Goal: Transaction & Acquisition: Book appointment/travel/reservation

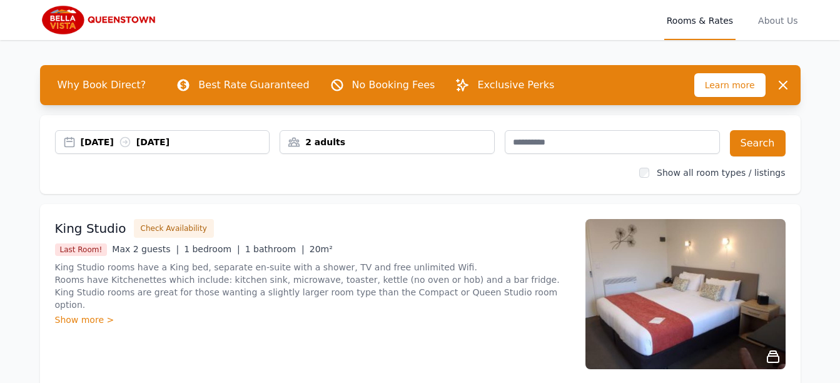
click at [114, 139] on div "[DATE] [DATE]" at bounding box center [175, 142] width 189 height 13
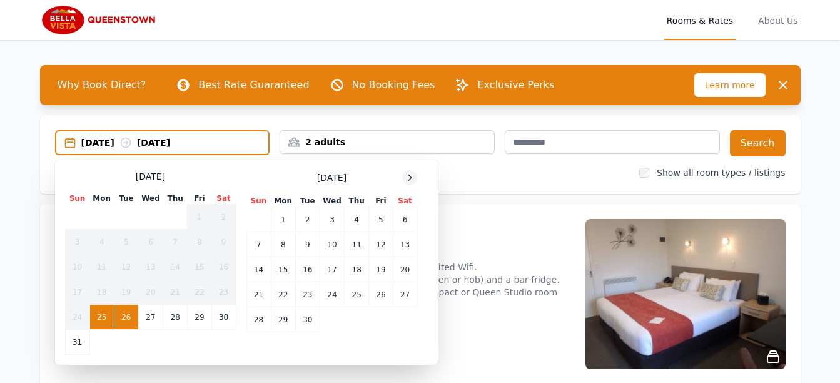
click at [413, 178] on icon at bounding box center [410, 178] width 10 height 10
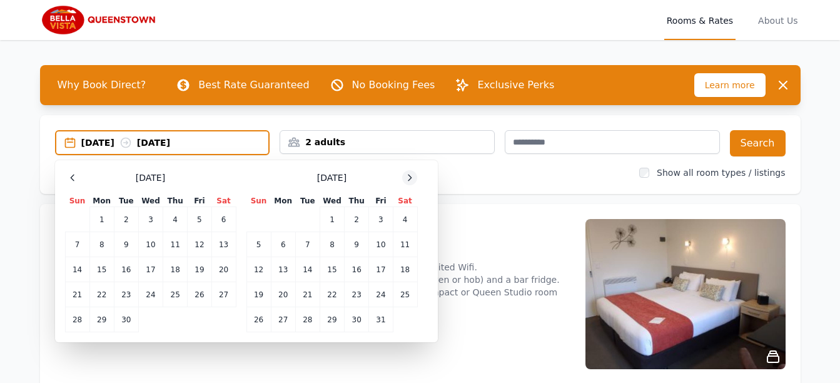
click at [413, 178] on icon at bounding box center [410, 178] width 10 height 10
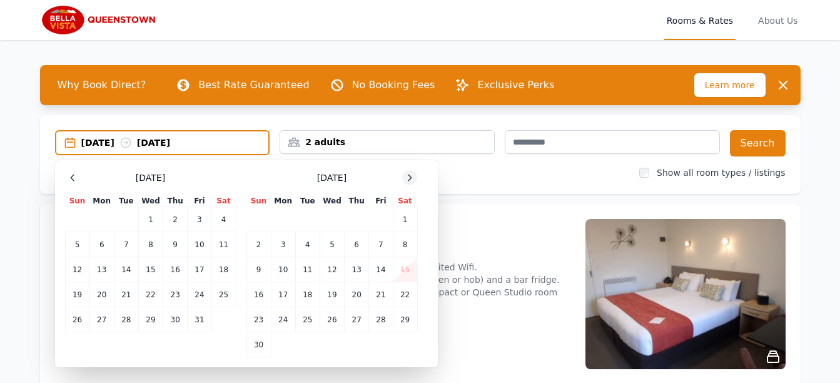
click at [413, 178] on icon at bounding box center [410, 178] width 10 height 10
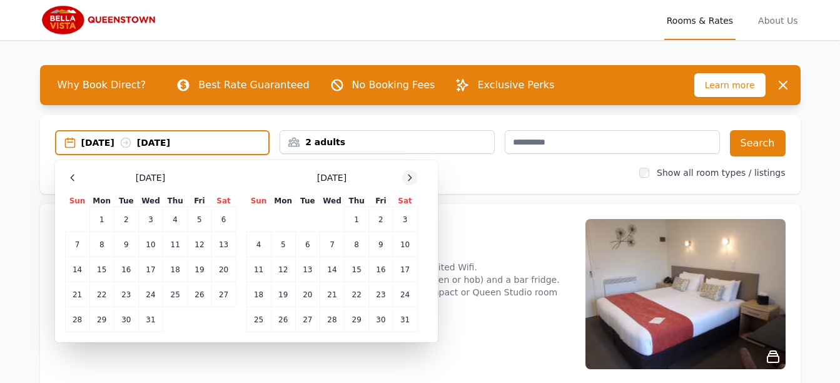
click at [413, 178] on icon at bounding box center [410, 178] width 10 height 10
click at [359, 275] on td "16" at bounding box center [357, 269] width 24 height 25
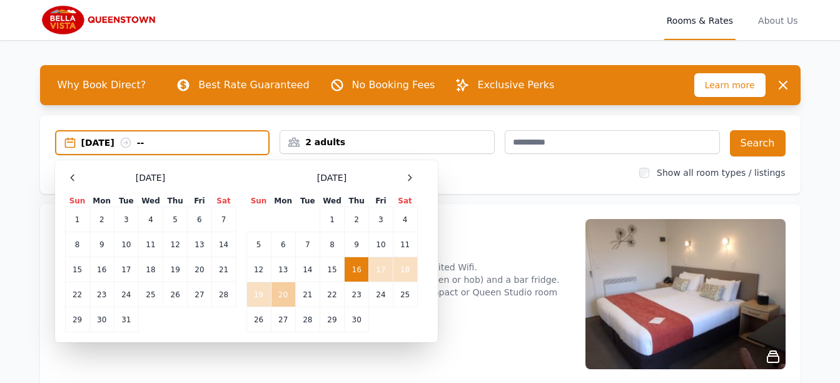
click at [281, 296] on td "20" at bounding box center [283, 294] width 24 height 25
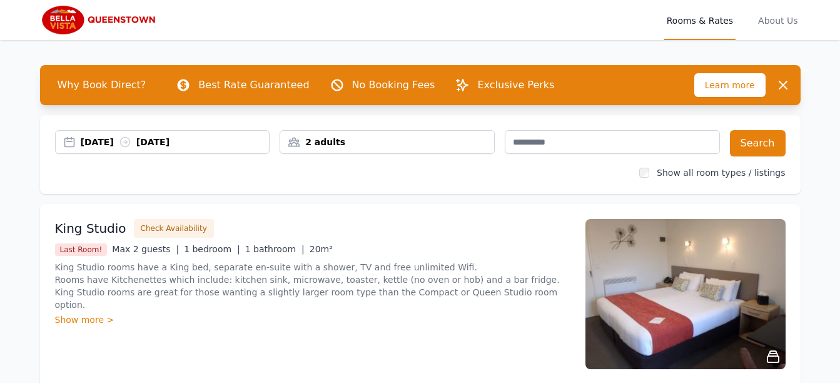
click at [330, 139] on div "2 adults" at bounding box center [387, 142] width 214 height 13
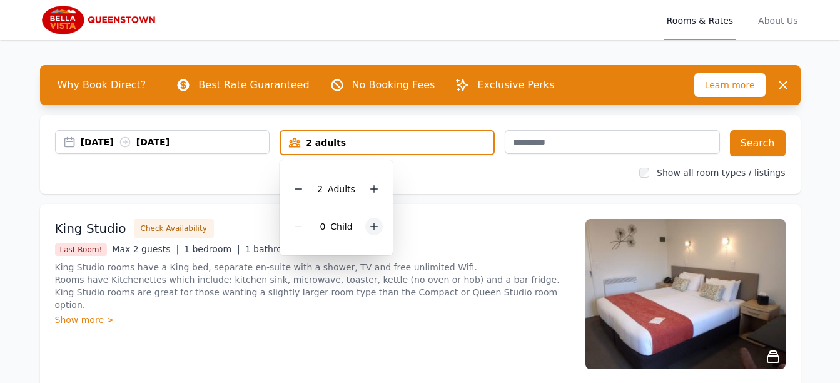
click at [375, 224] on icon at bounding box center [374, 226] width 10 height 10
click at [748, 139] on button "Search" at bounding box center [758, 143] width 56 height 26
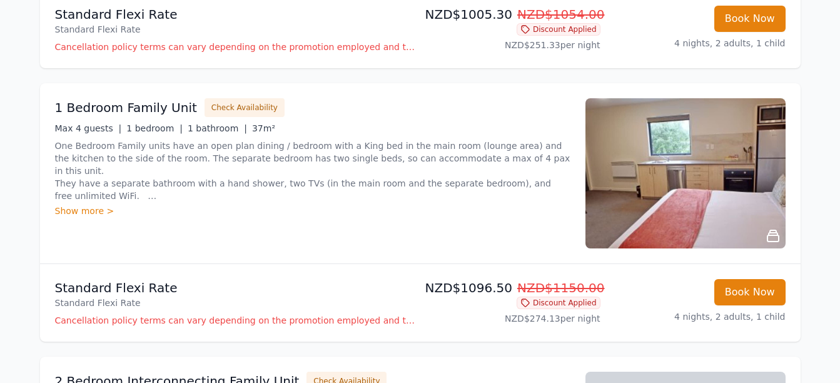
scroll to position [391, 0]
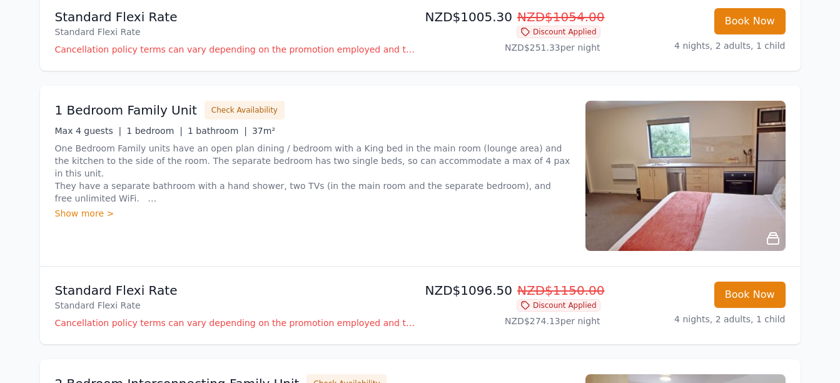
click at [78, 210] on div "Show more >" at bounding box center [312, 213] width 515 height 13
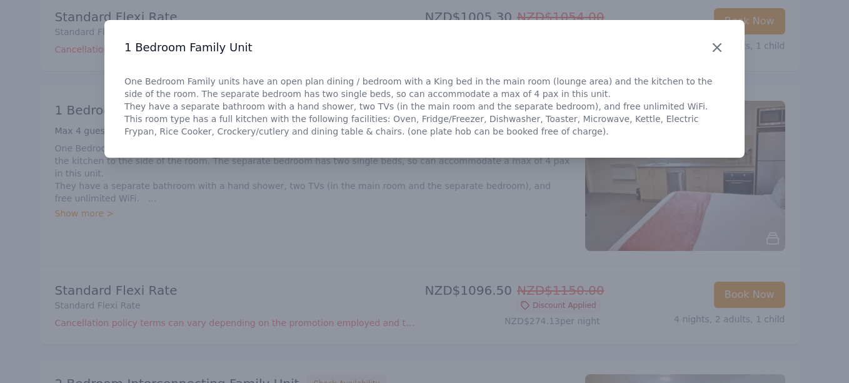
click at [719, 44] on icon "button" at bounding box center [717, 47] width 15 height 15
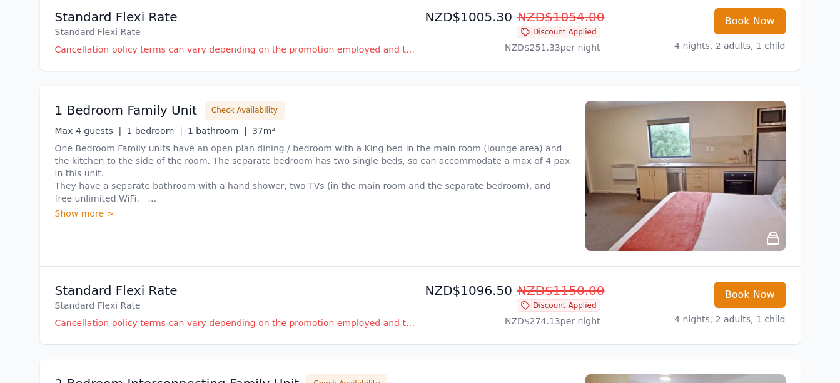
click at [723, 172] on img at bounding box center [685, 176] width 200 height 150
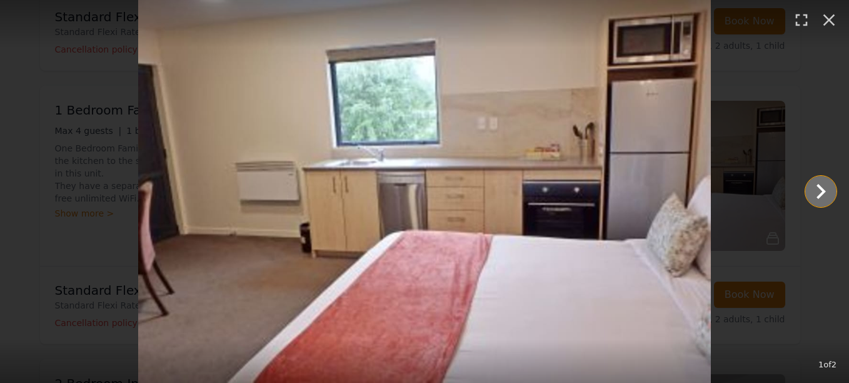
click at [812, 196] on icon "Show slide 2 of 2" at bounding box center [821, 191] width 30 height 30
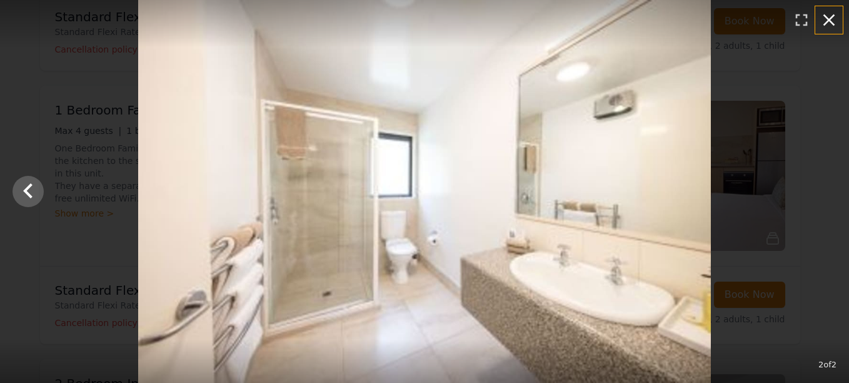
click at [829, 18] on icon "button" at bounding box center [829, 20] width 20 height 20
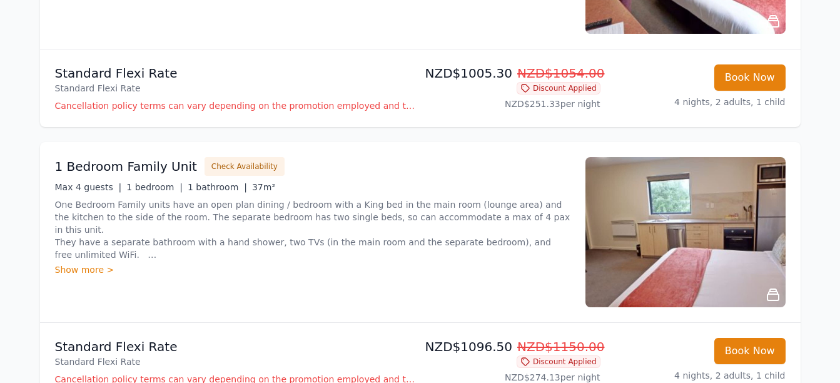
scroll to position [343, 0]
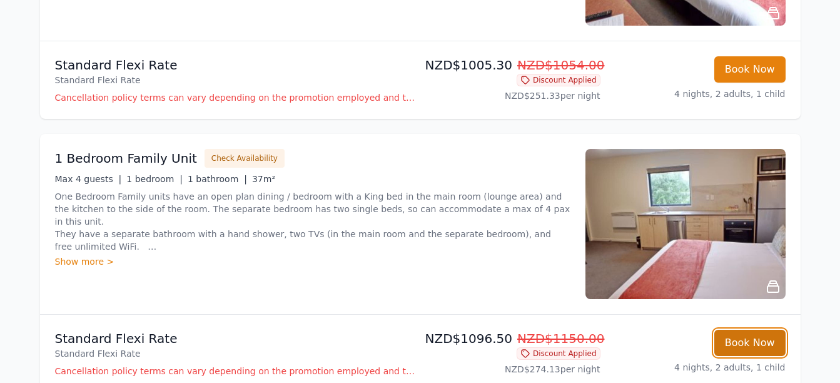
click at [755, 342] on button "Book Now" at bounding box center [749, 343] width 71 height 26
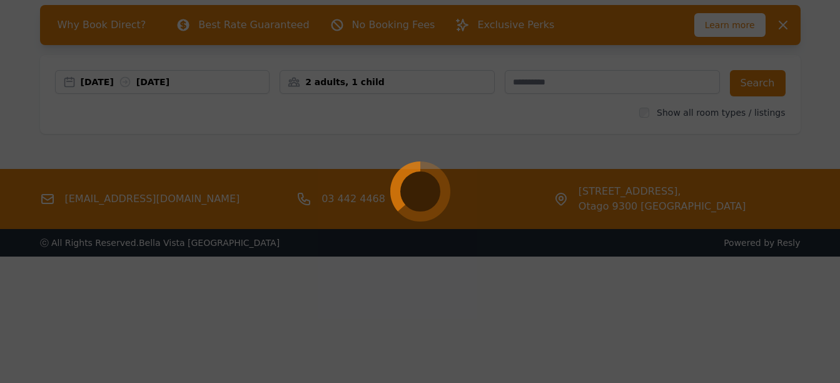
scroll to position [60, 0]
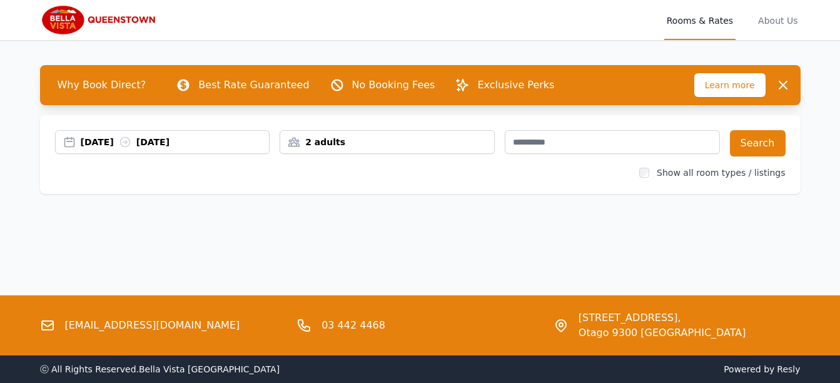
click at [93, 141] on div "[DATE] [DATE]" at bounding box center [175, 142] width 189 height 13
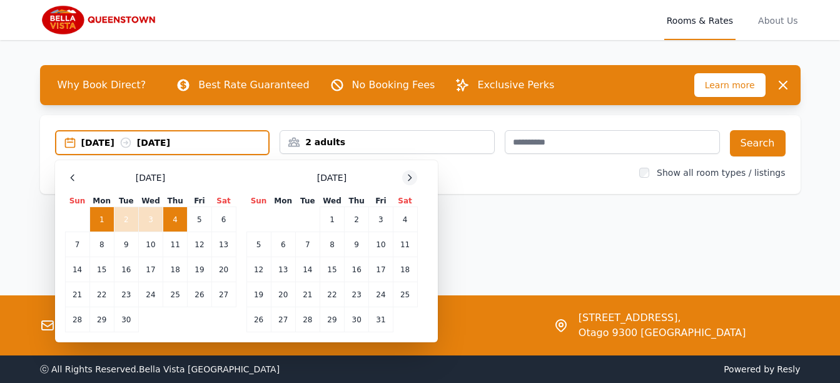
click at [412, 174] on icon at bounding box center [410, 178] width 10 height 10
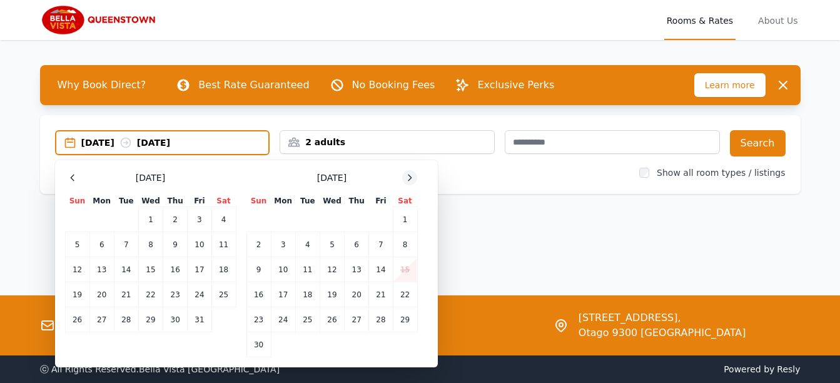
click at [412, 174] on icon at bounding box center [410, 178] width 10 height 10
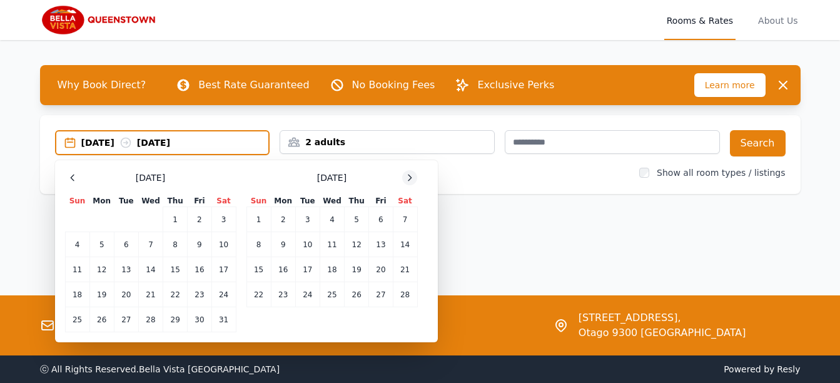
click at [412, 174] on icon at bounding box center [410, 178] width 10 height 10
click at [353, 275] on td "16" at bounding box center [357, 269] width 24 height 25
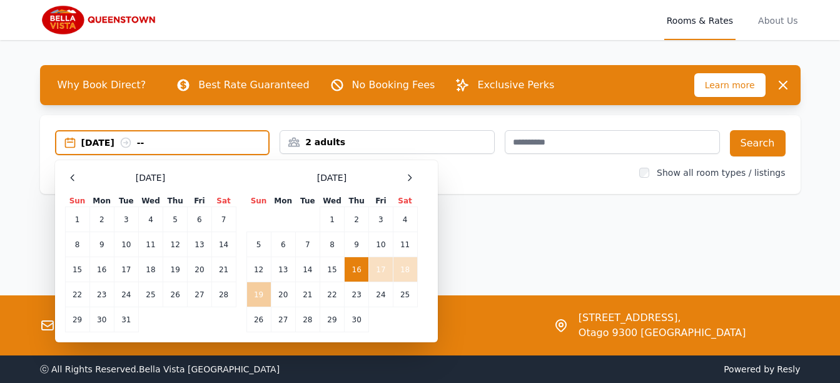
click at [258, 299] on td "19" at bounding box center [258, 294] width 24 height 25
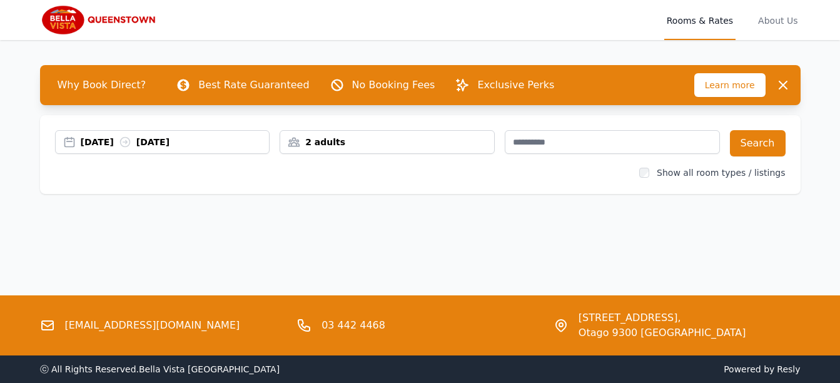
click at [192, 140] on div "[DATE] [DATE]" at bounding box center [175, 142] width 189 height 13
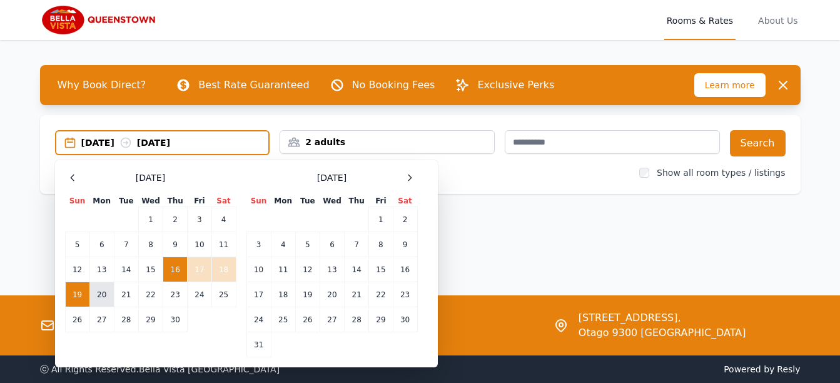
click at [93, 295] on td "20" at bounding box center [101, 294] width 24 height 25
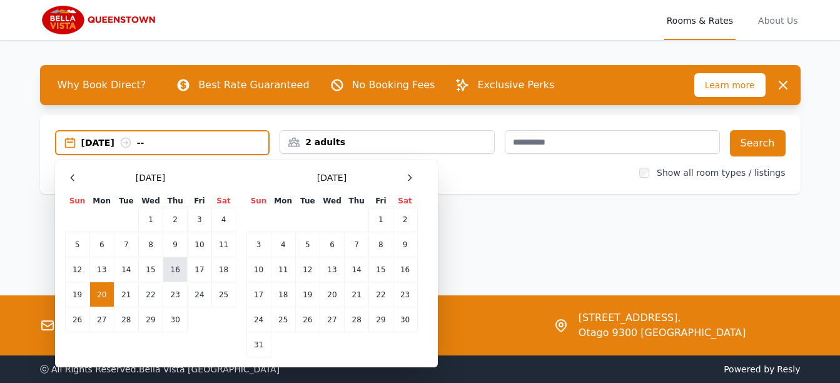
click at [177, 270] on td "16" at bounding box center [175, 269] width 24 height 25
click at [100, 296] on td "20" at bounding box center [101, 294] width 24 height 25
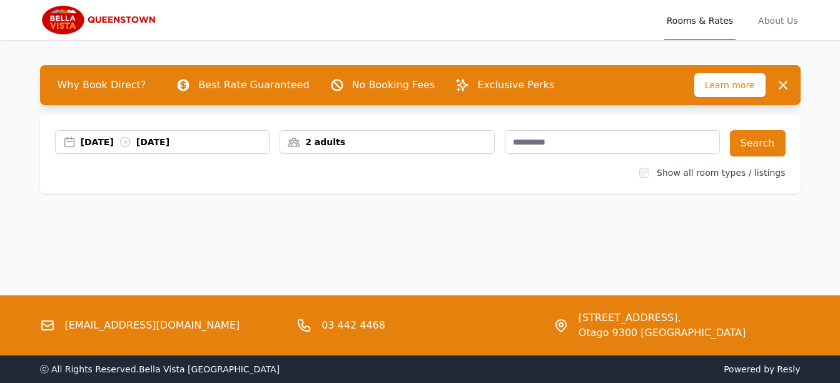
click at [424, 144] on div "2 adults" at bounding box center [387, 142] width 214 height 13
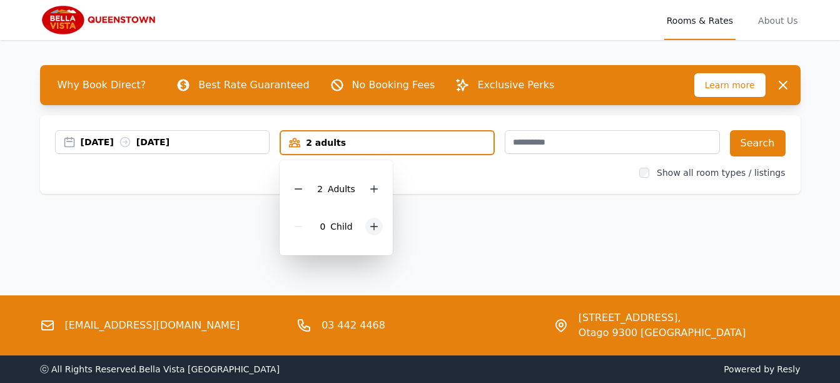
click at [377, 231] on icon at bounding box center [374, 226] width 10 height 10
click at [759, 141] on button "Search" at bounding box center [758, 143] width 56 height 26
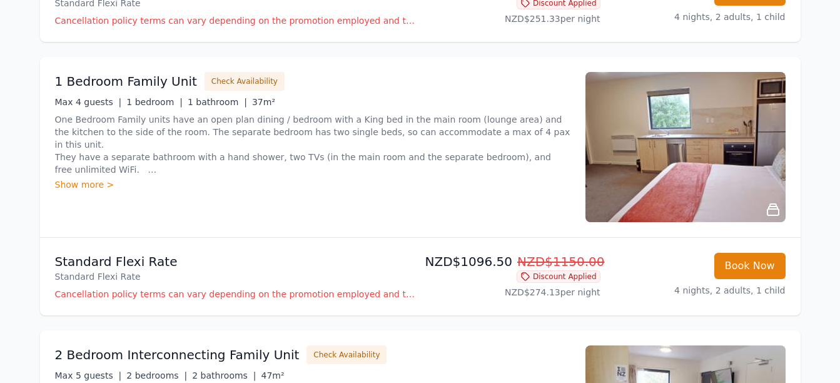
scroll to position [426, 0]
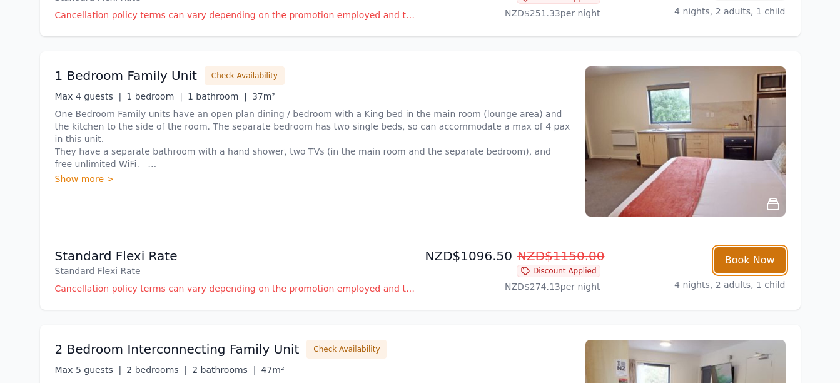
click at [753, 260] on button "Book Now" at bounding box center [749, 260] width 71 height 26
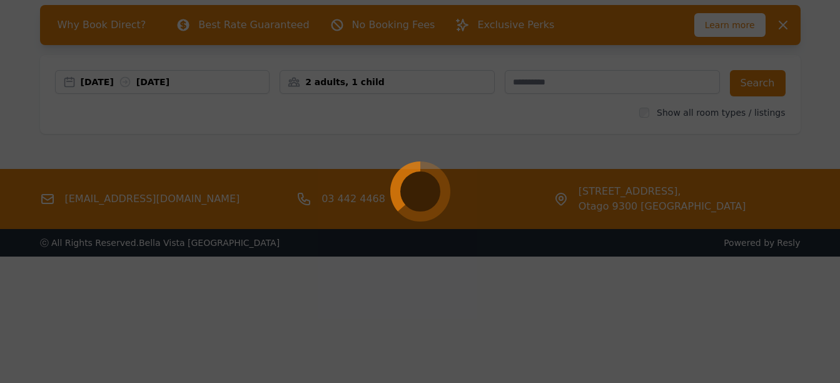
scroll to position [60, 0]
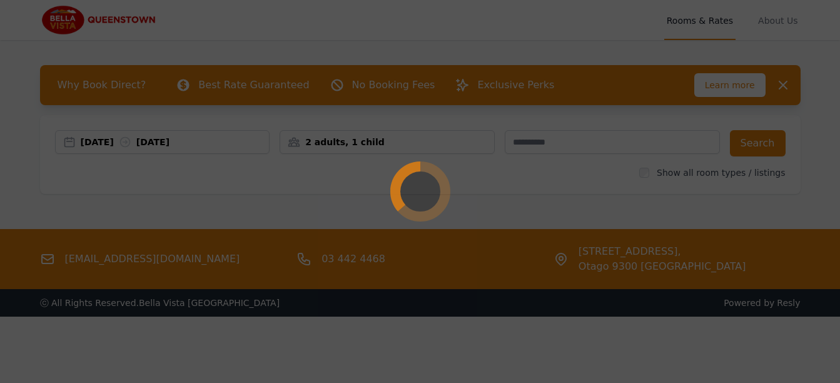
select select "**"
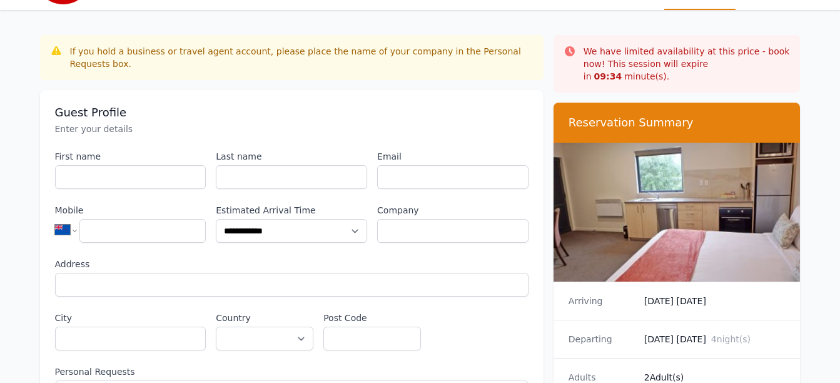
scroll to position [33, 0]
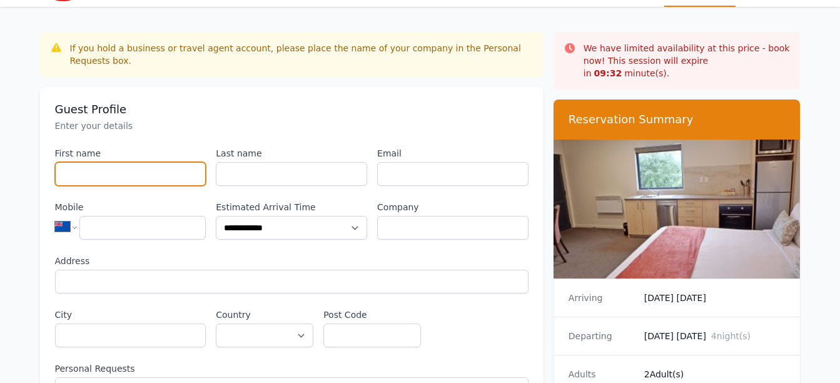
click at [123, 162] on input "First name" at bounding box center [130, 174] width 151 height 24
type input "*"
